Goal: Transaction & Acquisition: Purchase product/service

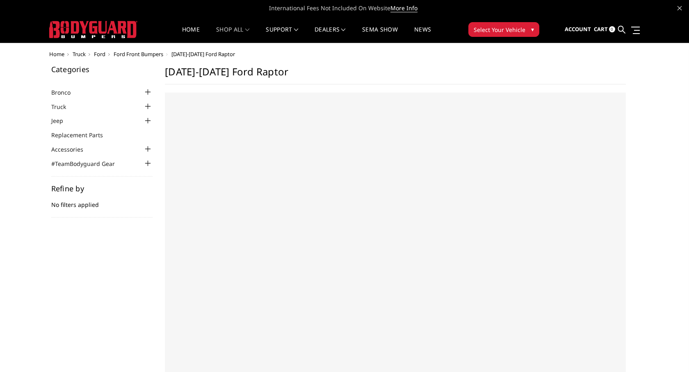
select select "US"
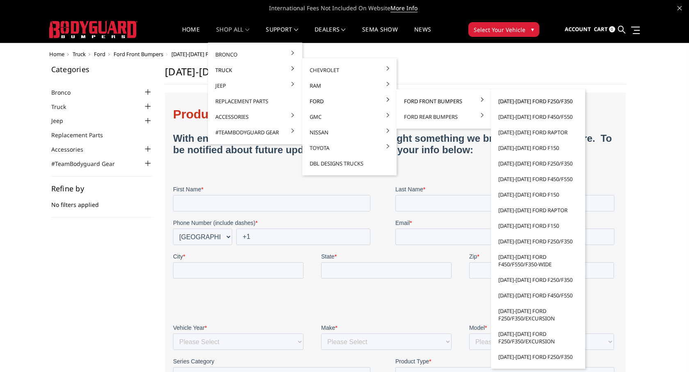
click at [524, 103] on link "[DATE]-[DATE] Ford F250/F350" at bounding box center [538, 102] width 88 height 16
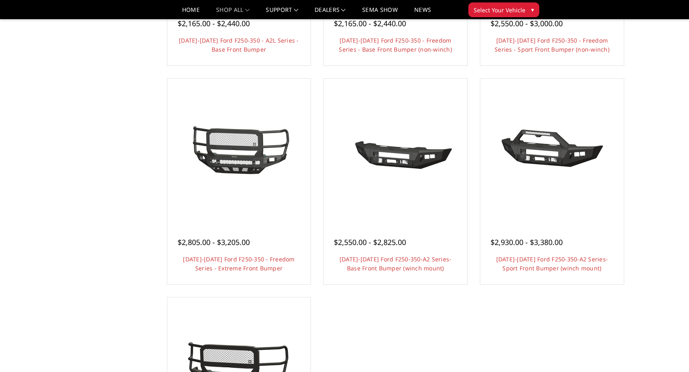
scroll to position [467, 0]
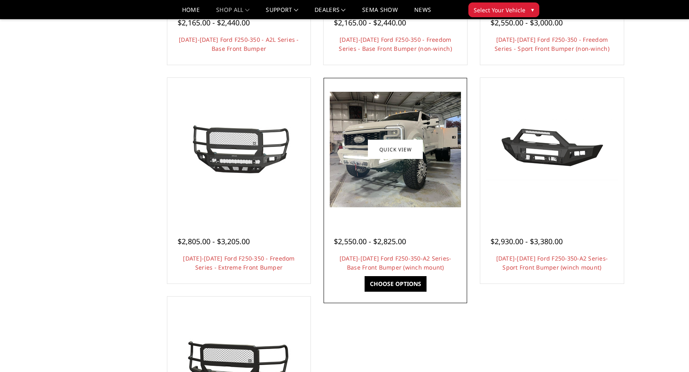
click at [401, 174] on img at bounding box center [395, 150] width 131 height 116
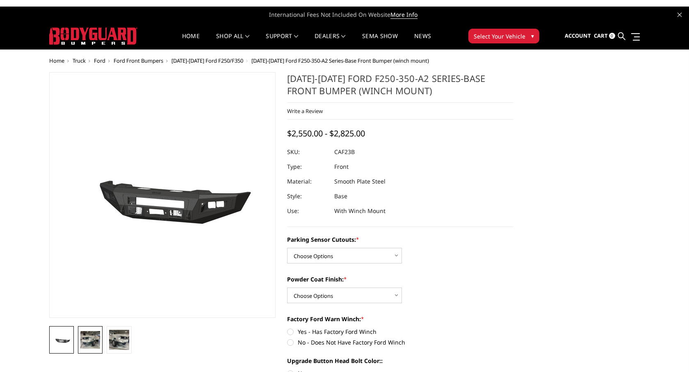
click at [93, 335] on img at bounding box center [90, 339] width 20 height 17
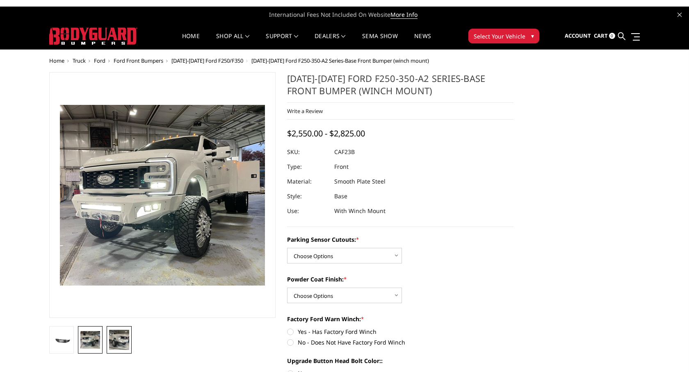
click at [114, 340] on img at bounding box center [119, 340] width 20 height 20
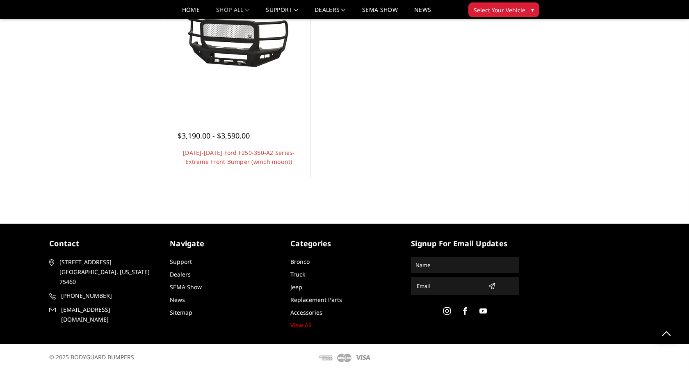
scroll to position [792, 0]
